Goal: Transaction & Acquisition: Purchase product/service

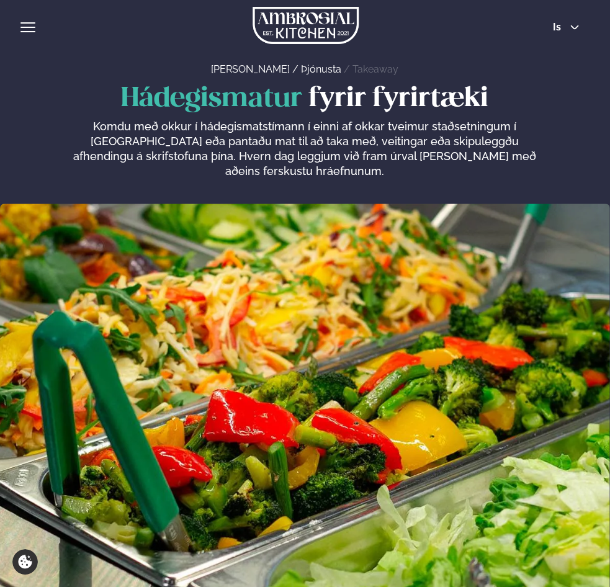
drag, startPoint x: 212, startPoint y: 62, endPoint x: 201, endPoint y: 70, distance: 14.3
click at [212, 62] on div "[PERSON_NAME] / Þjónusta / Takeaway" at bounding box center [304, 71] width 569 height 18
click at [505, 294] on img at bounding box center [305, 439] width 610 height 470
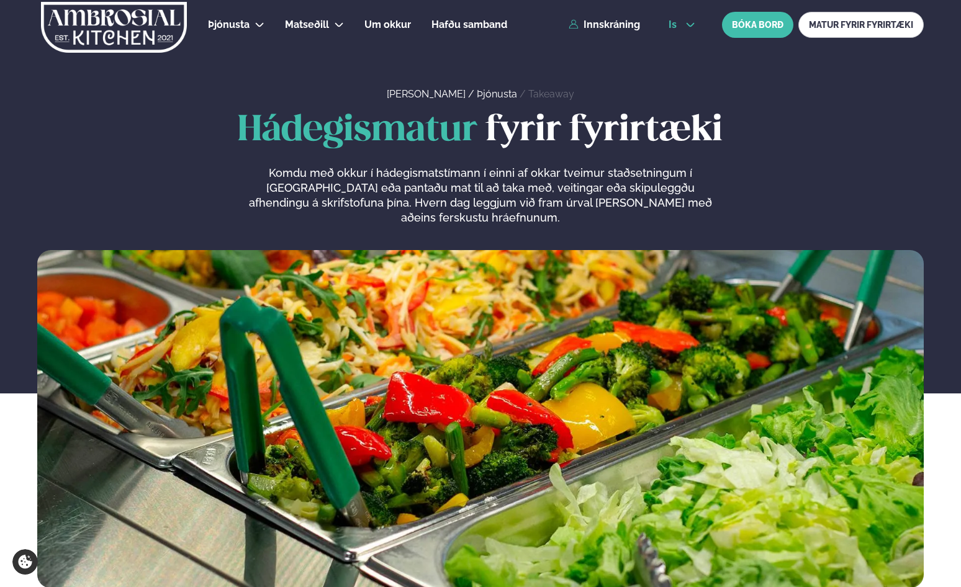
click at [610, 24] on button "is" at bounding box center [682, 25] width 47 height 10
click at [610, 47] on link "en" at bounding box center [682, 47] width 47 height 25
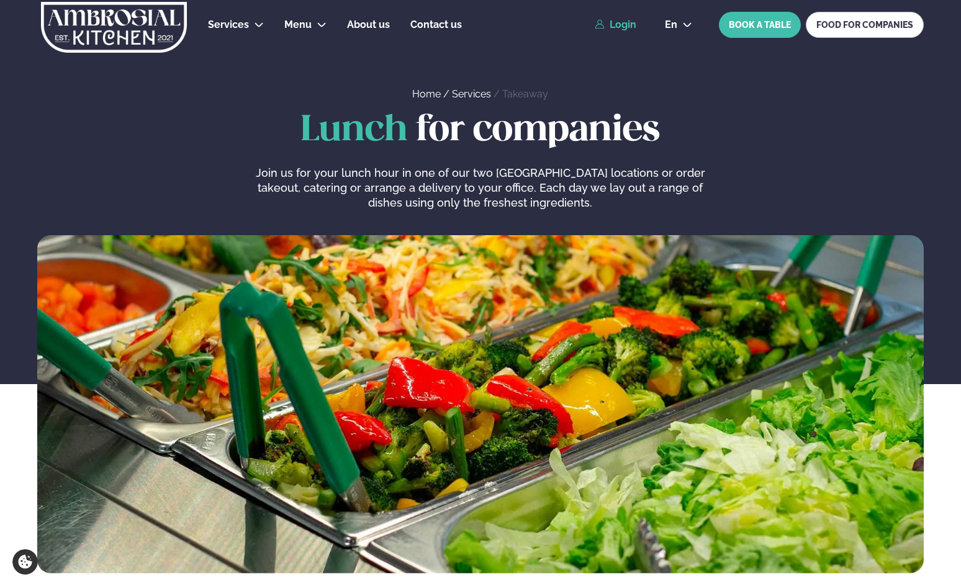
click at [610, 21] on link "Login" at bounding box center [616, 24] width 42 height 11
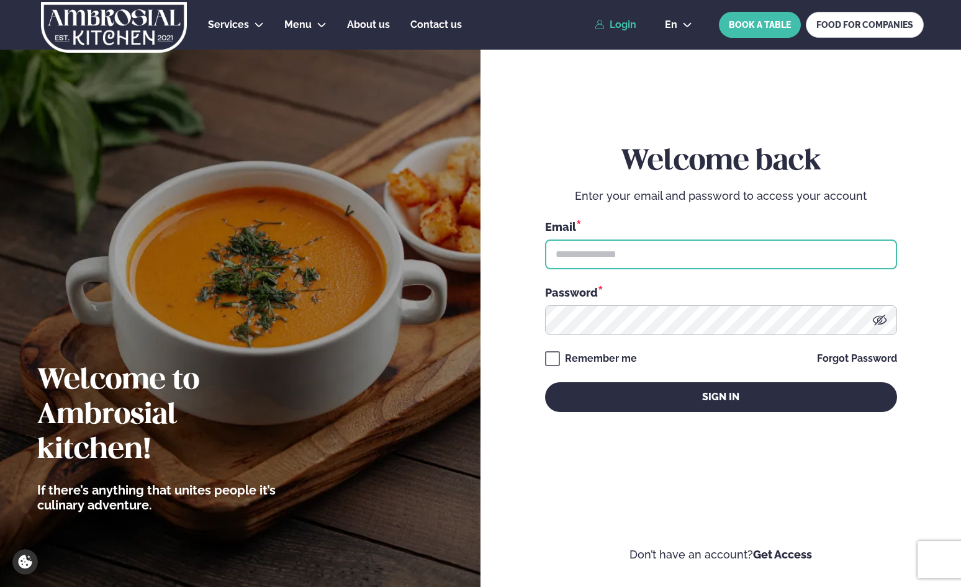
type input "**********"
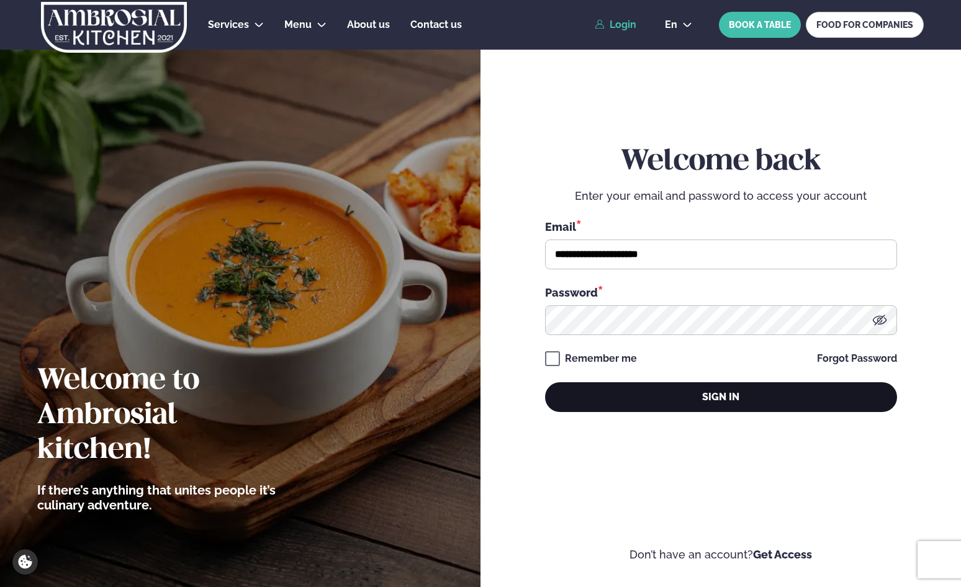
click at [610, 400] on button "Sign in" at bounding box center [721, 397] width 352 height 30
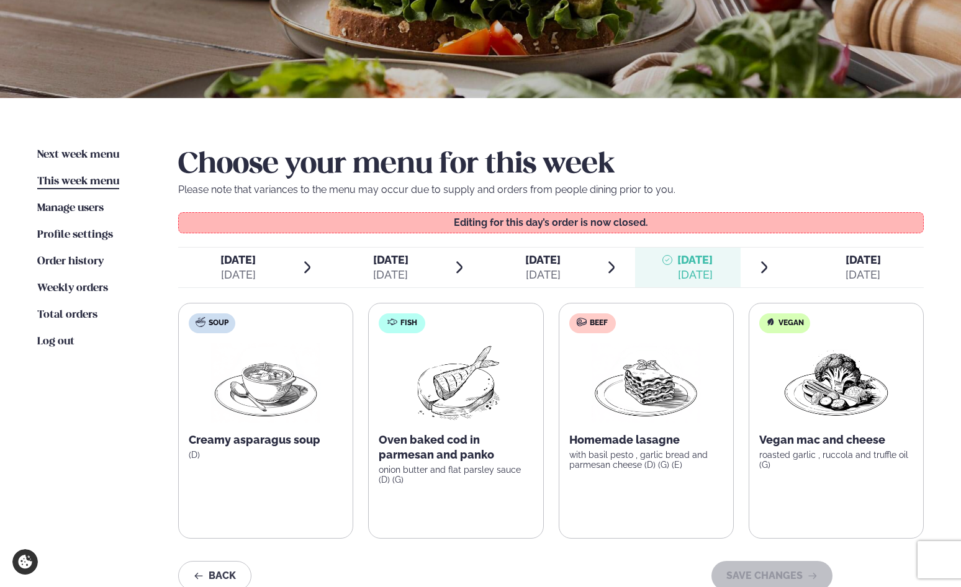
scroll to position [186, 0]
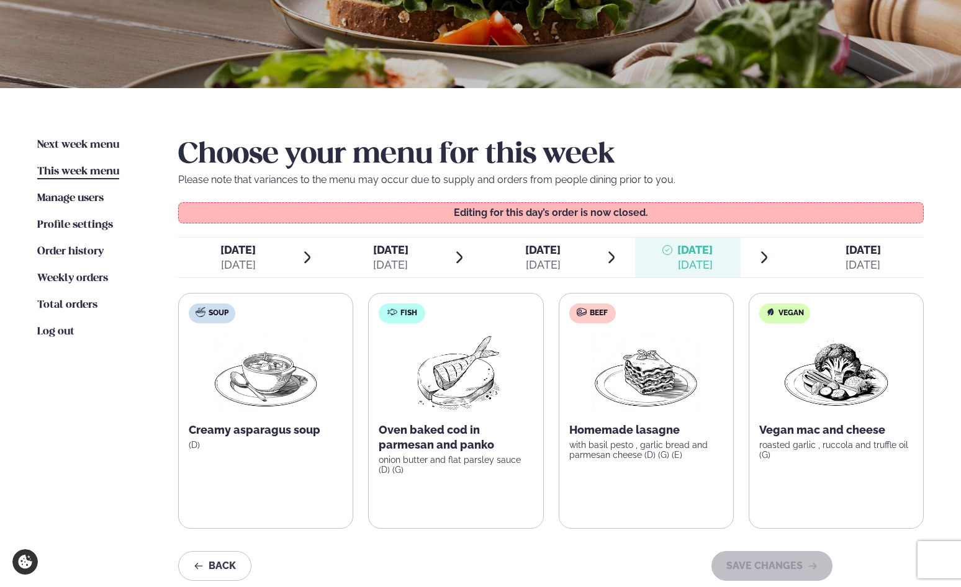
click at [610, 258] on div "[DATE]" at bounding box center [863, 265] width 35 height 15
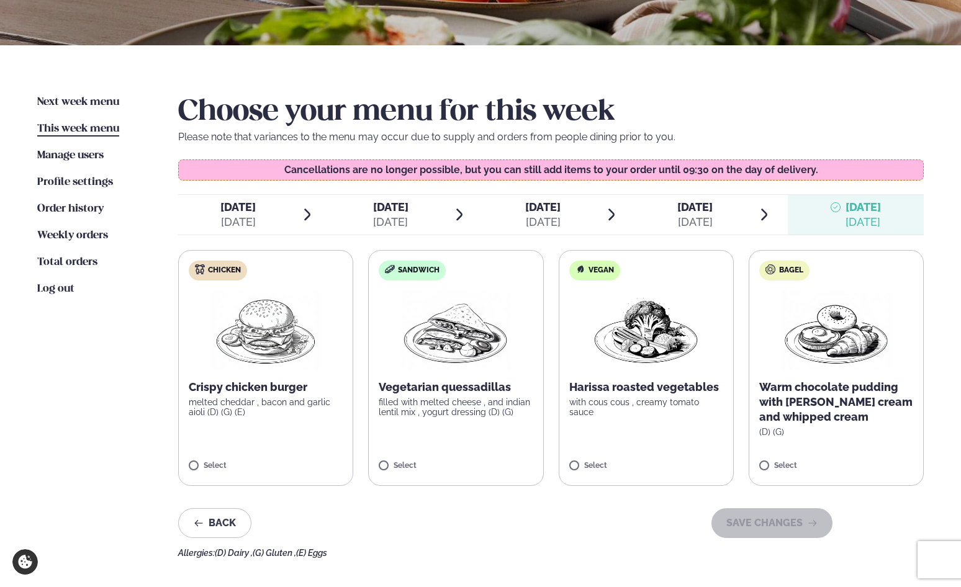
scroll to position [310, 0]
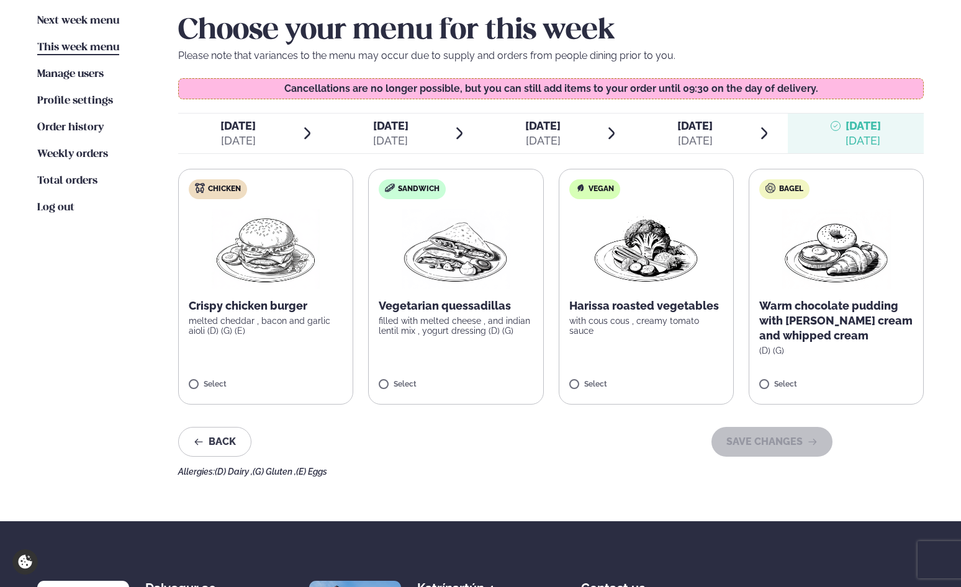
click at [274, 303] on p "Crispy chicken burger" at bounding box center [266, 306] width 154 height 15
click at [307, 380] on icon at bounding box center [302, 379] width 12 height 12
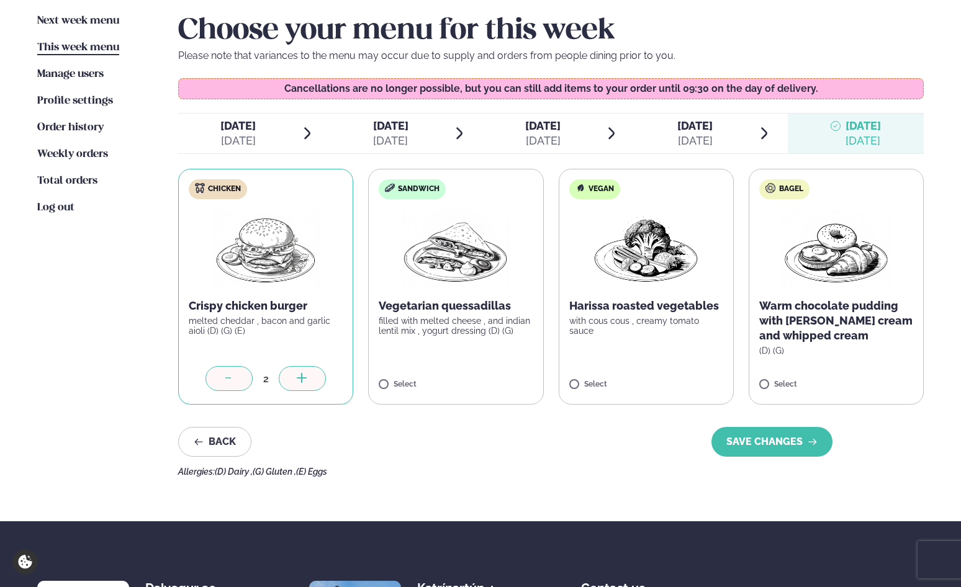
click at [307, 380] on icon at bounding box center [302, 379] width 12 height 12
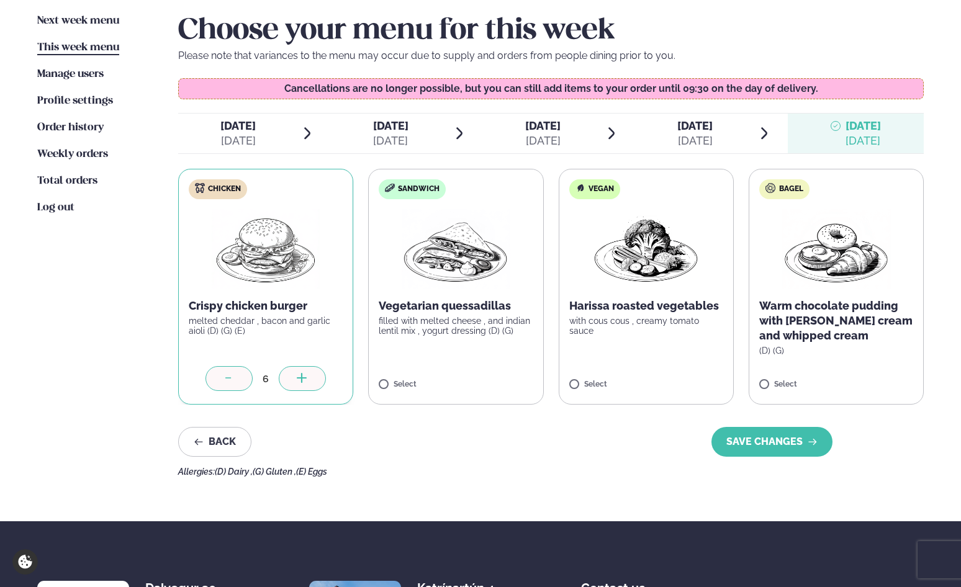
click at [307, 380] on icon at bounding box center [302, 379] width 12 height 12
click at [486, 336] on p "filled with melted cheese , and indian lentil mix , yogurt dressing (D) (G)" at bounding box center [456, 326] width 154 height 20
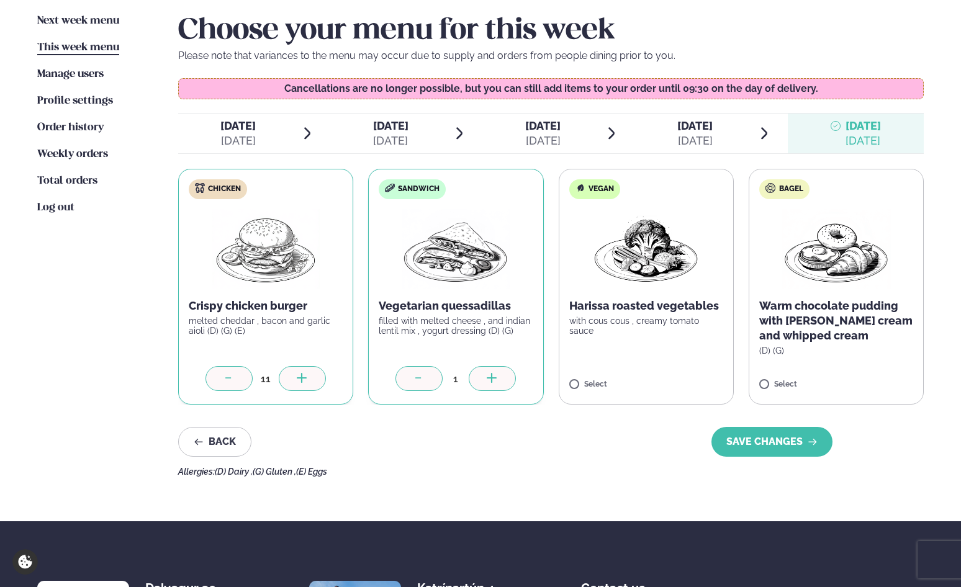
click at [494, 379] on icon at bounding box center [492, 379] width 12 height 12
click at [610, 333] on label "Vegan Harissa roasted vegetables with cous cous , creamy tomato sauce Select" at bounding box center [646, 287] width 175 height 236
click at [533, 461] on div "Choose your menu for this week Please note that variances to the menu may occur…" at bounding box center [551, 245] width 746 height 463
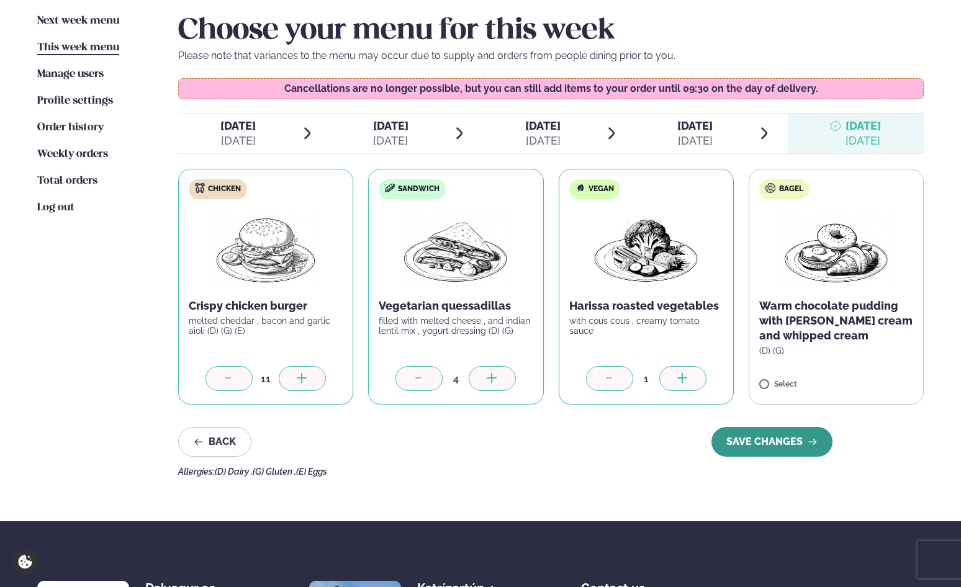
click at [610, 448] on button "SAVE CHANGES" at bounding box center [771, 442] width 121 height 30
